Goal: Task Accomplishment & Management: Manage account settings

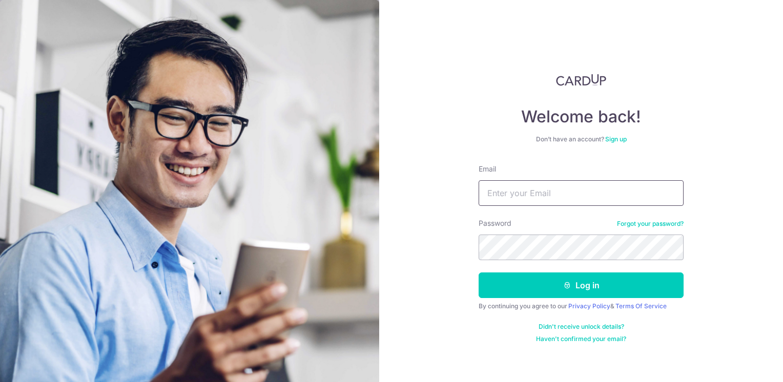
type input "[EMAIL_ADDRESS][DOMAIN_NAME]"
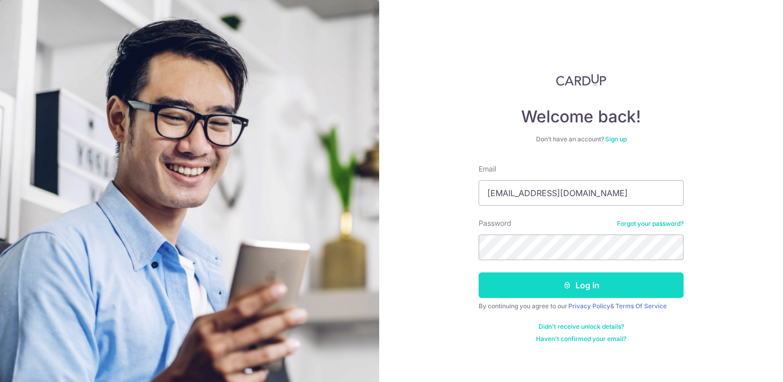
click at [533, 286] on button "Log in" at bounding box center [581, 286] width 205 height 26
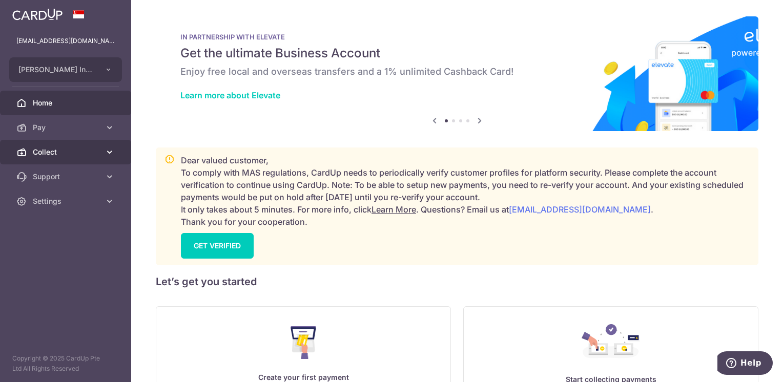
click at [72, 151] on span "Collect" at bounding box center [67, 152] width 68 height 10
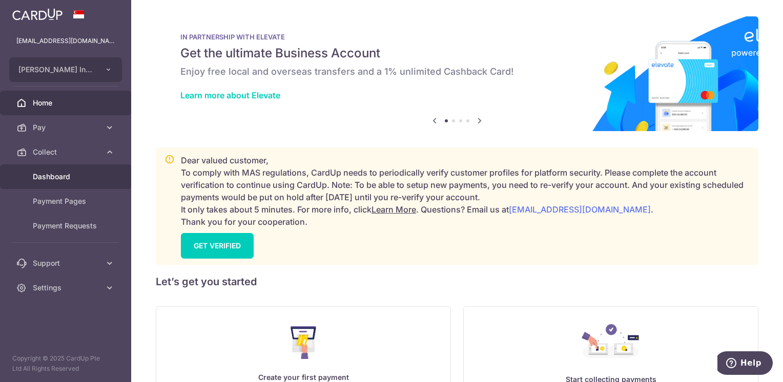
click at [59, 174] on span "Dashboard" at bounding box center [67, 177] width 68 height 10
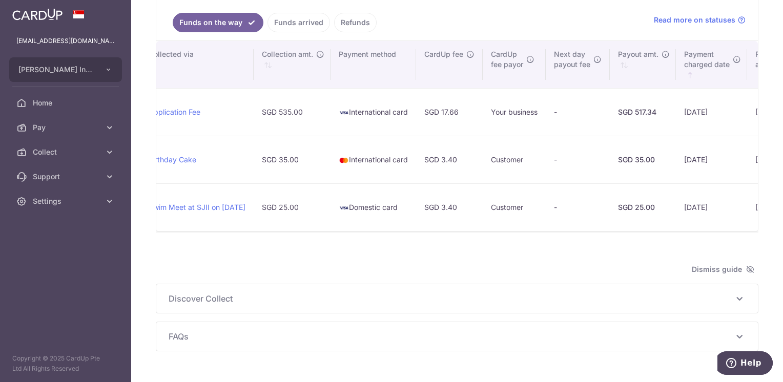
scroll to position [0, 608]
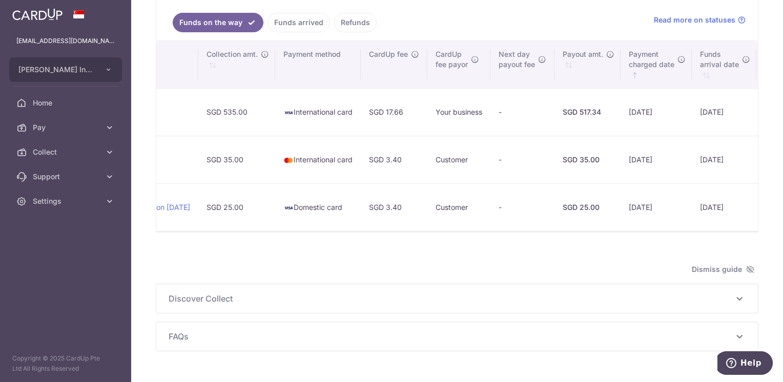
type input "September 2025"
